Goal: Information Seeking & Learning: Learn about a topic

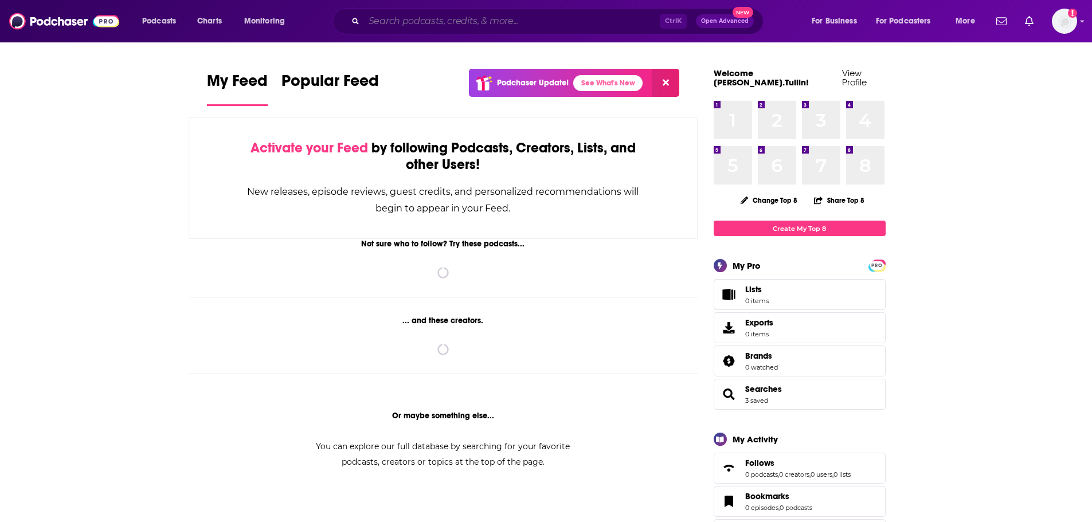
click at [416, 21] on input "Search podcasts, credits, & more..." at bounding box center [512, 21] width 296 height 18
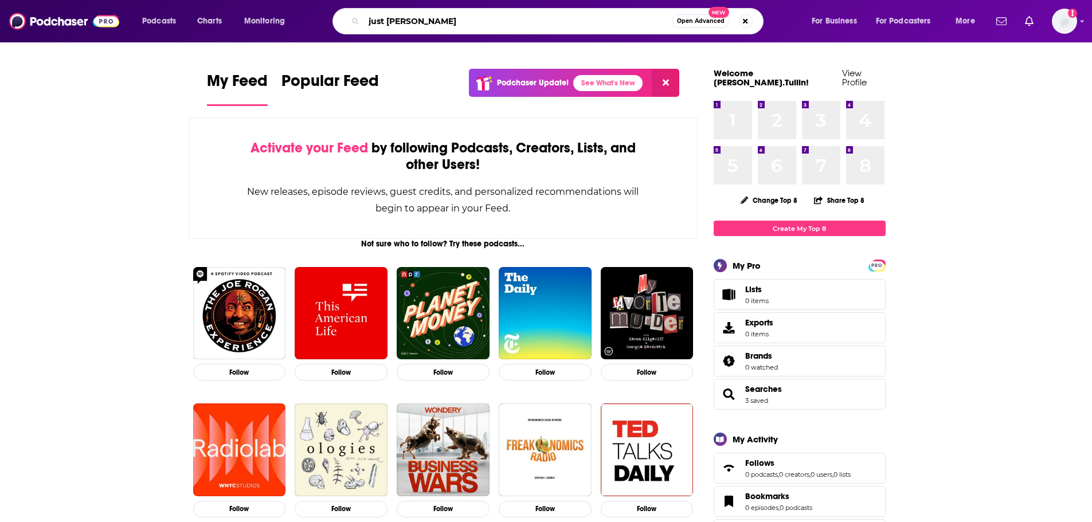
type input "just [PERSON_NAME]"
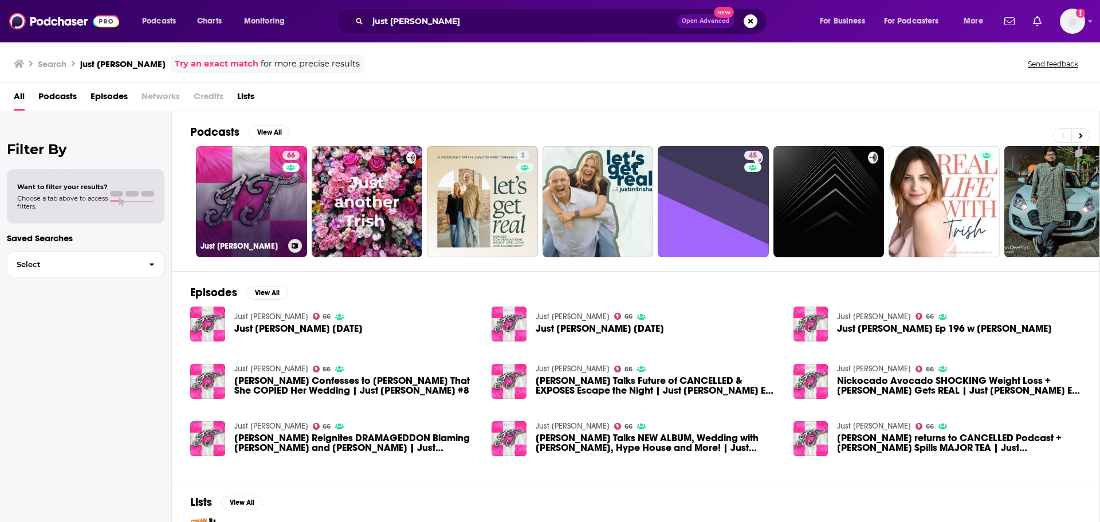
click at [231, 201] on link "66 Just [PERSON_NAME]" at bounding box center [251, 201] width 111 height 111
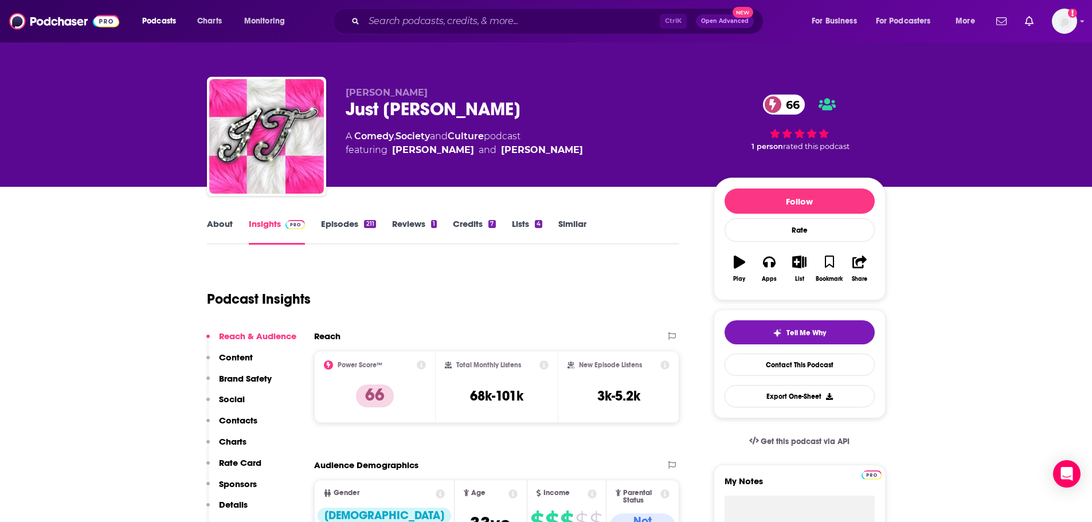
click at [352, 226] on link "Episodes 211" at bounding box center [348, 231] width 54 height 26
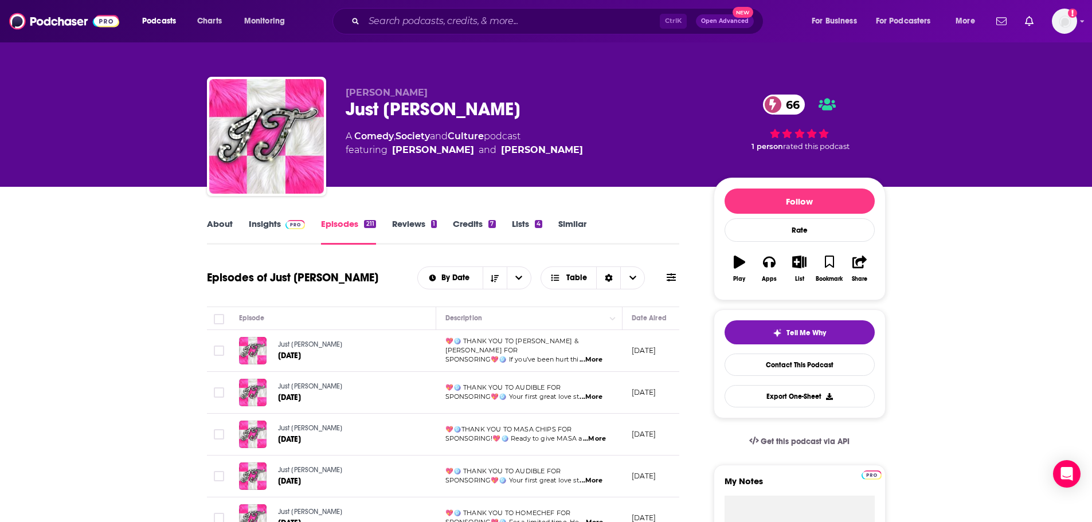
click at [406, 225] on link "Reviews 1" at bounding box center [414, 231] width 45 height 26
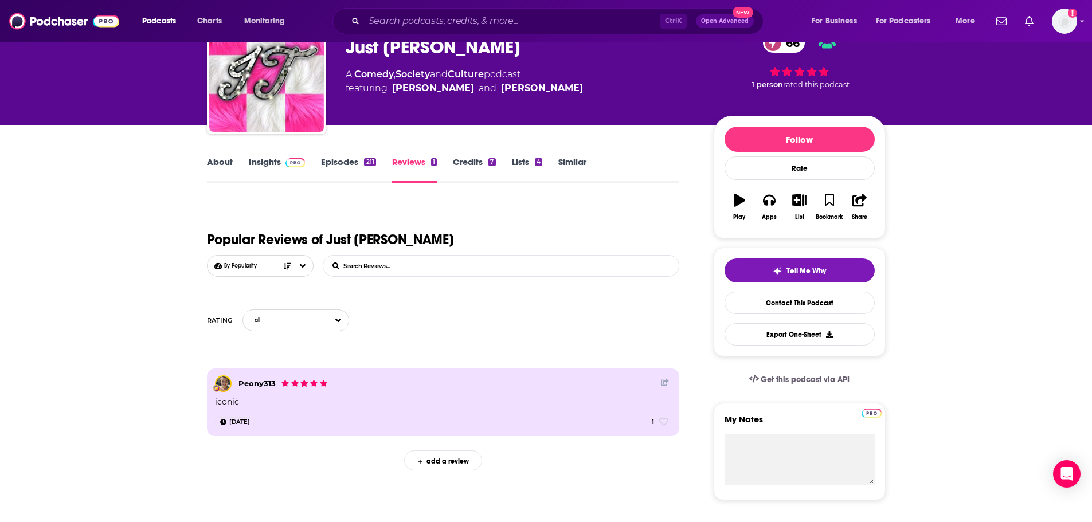
scroll to position [57, 0]
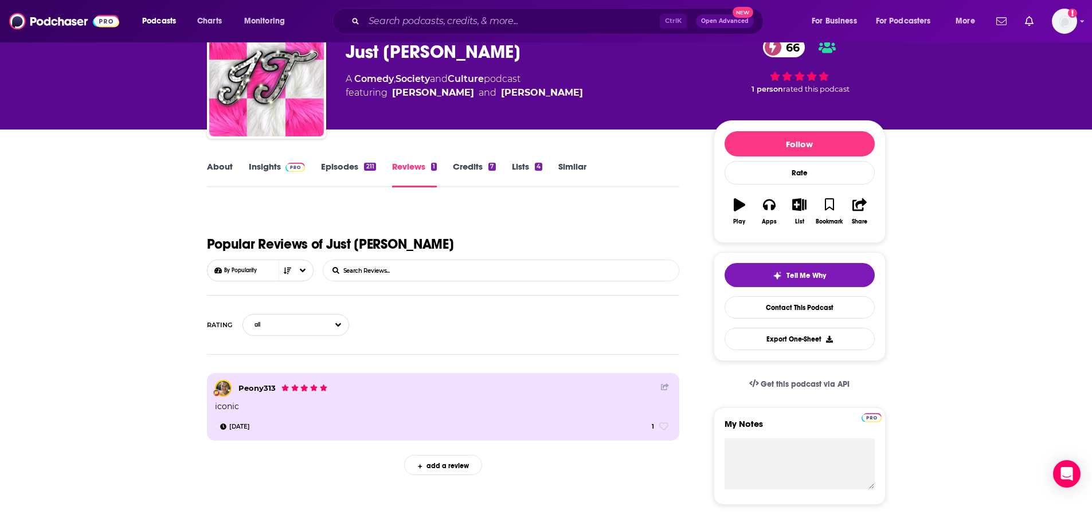
click at [336, 174] on link "Episodes 211" at bounding box center [348, 174] width 54 height 26
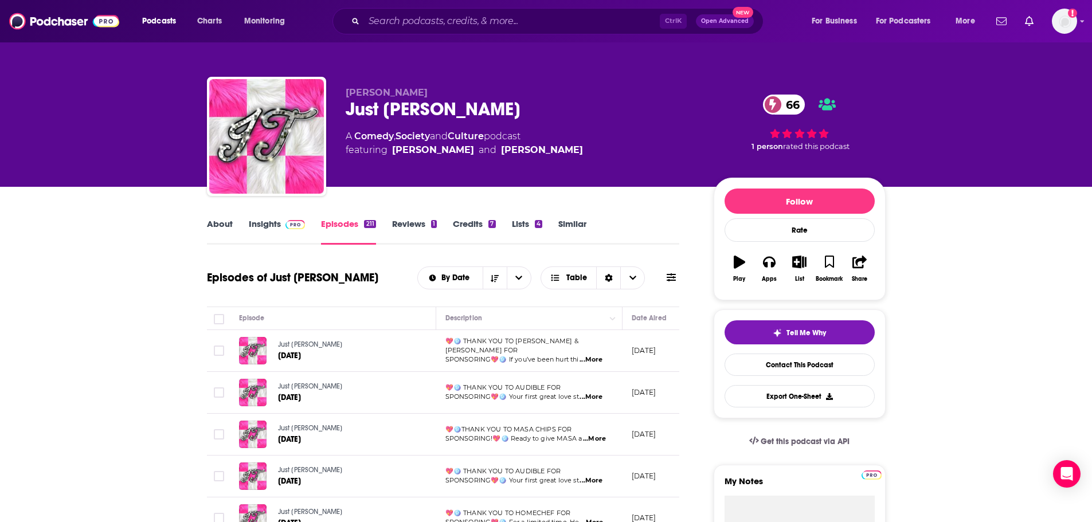
scroll to position [229, 0]
